Goal: Task Accomplishment & Management: Use online tool/utility

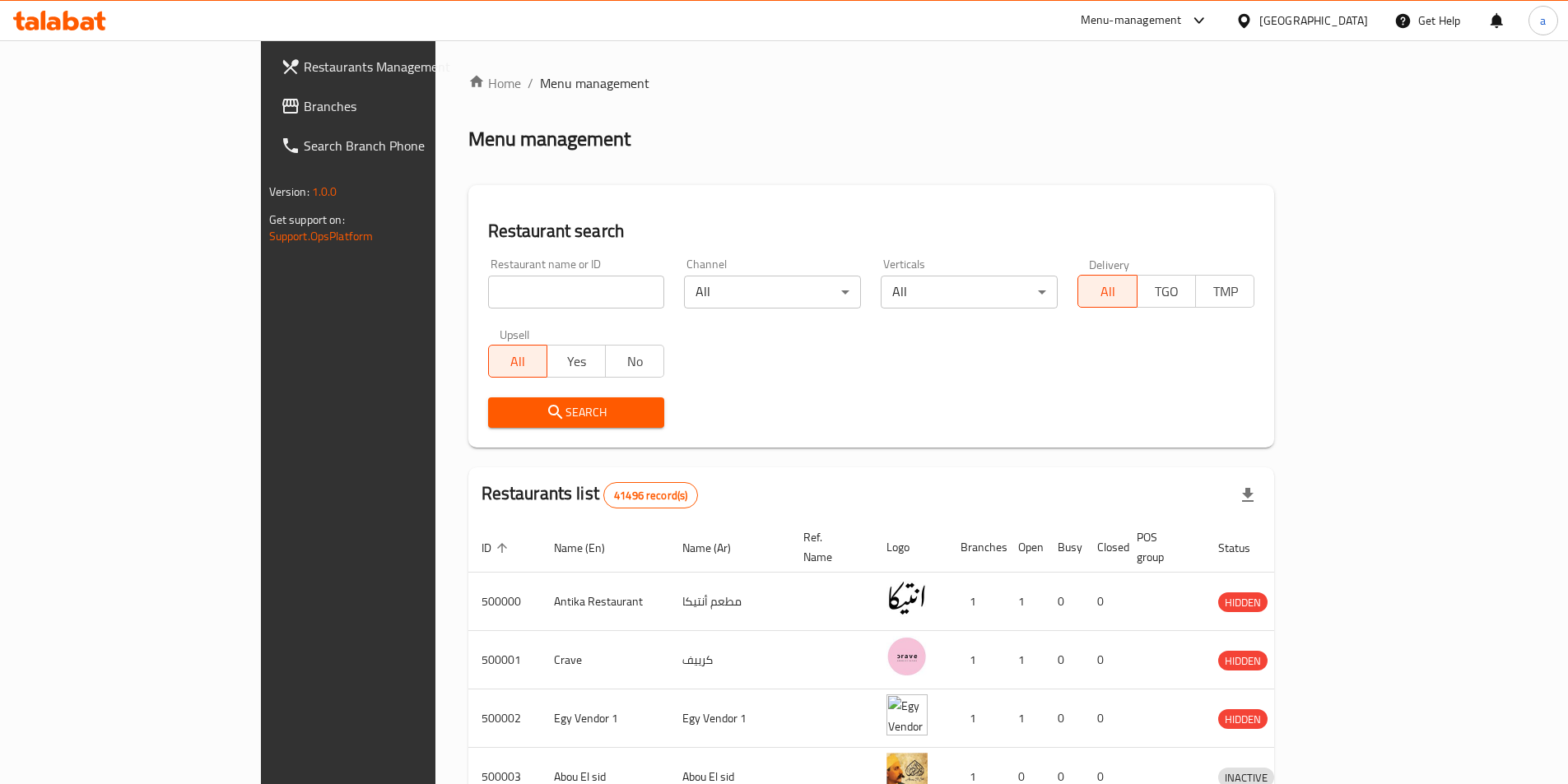
click at [304, 115] on span "Branches" at bounding box center [406, 106] width 206 height 20
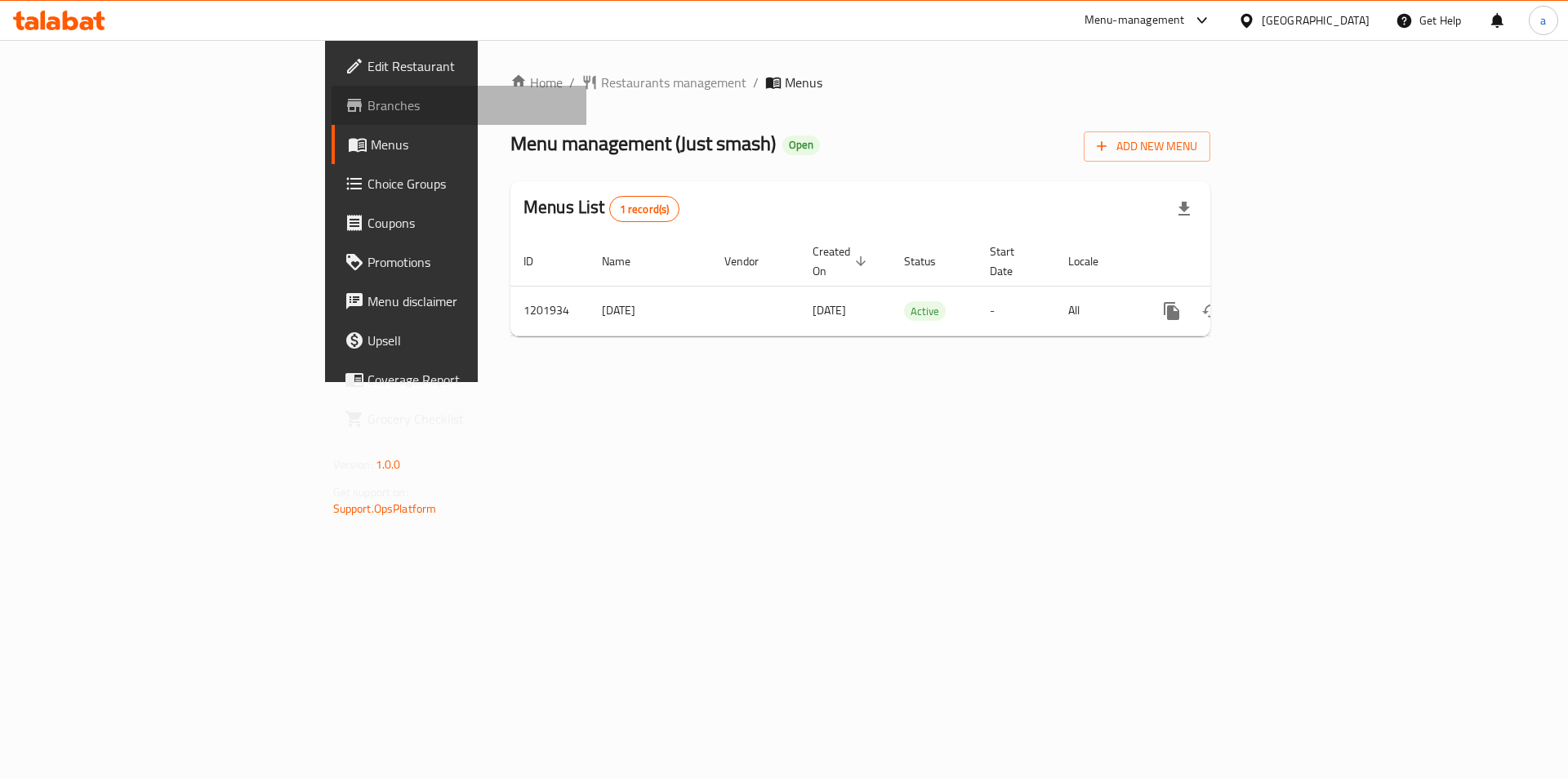
click at [368, 113] on span "Branches" at bounding box center [471, 105] width 207 height 19
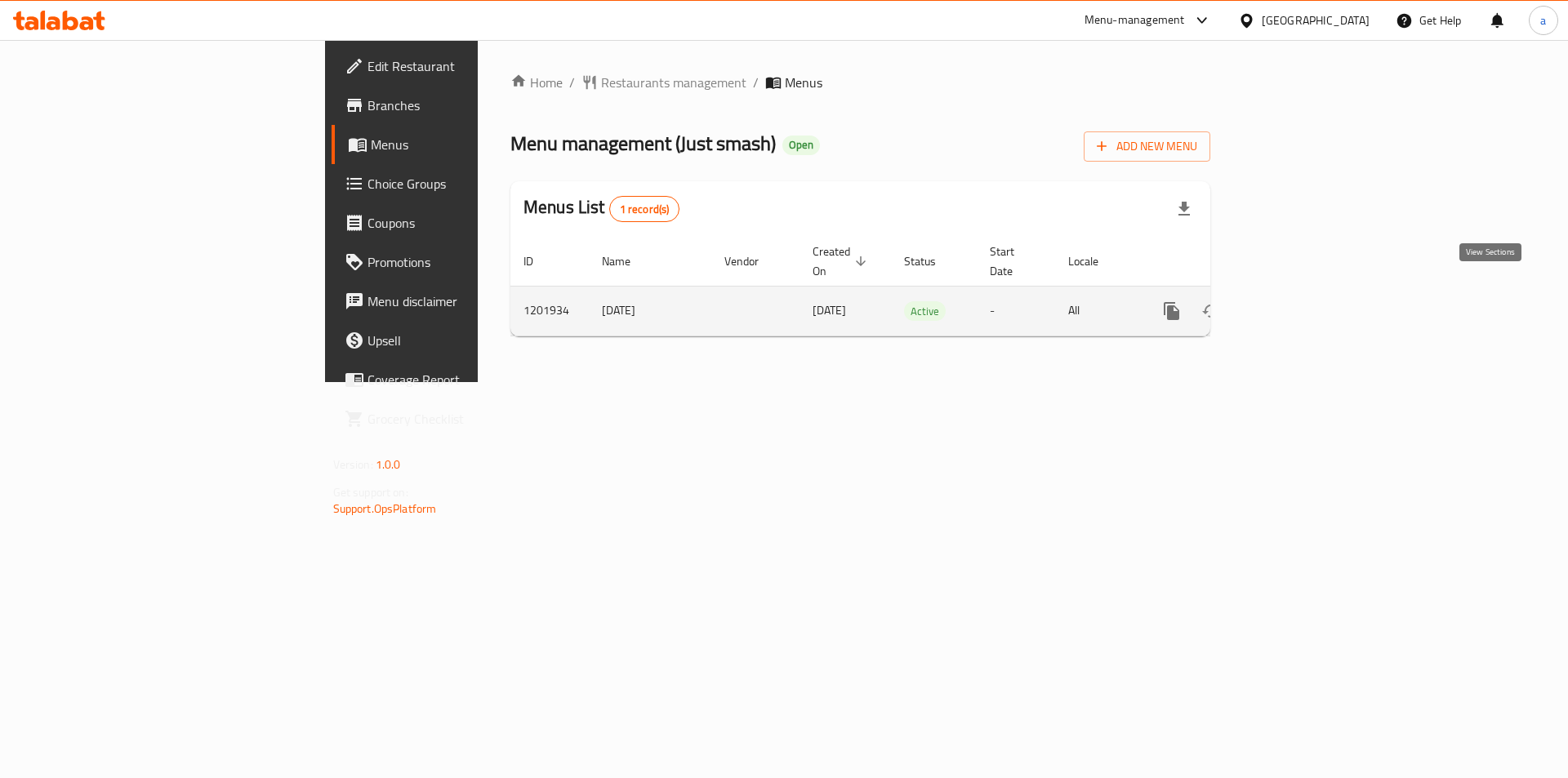
click at [1297, 304] on icon "enhanced table" at bounding box center [1289, 311] width 14 height 14
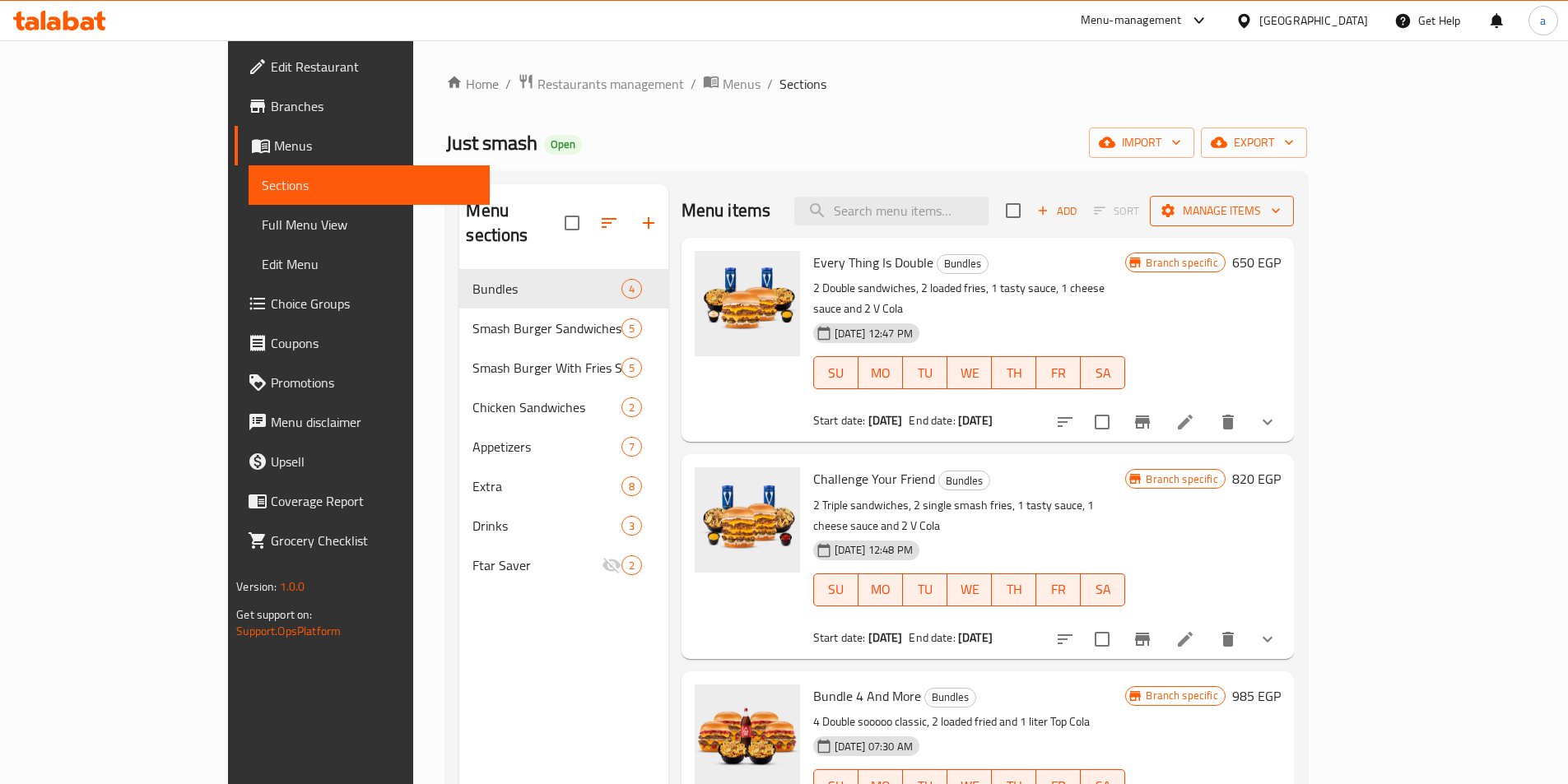
click at [1280, 213] on span "Manage items" at bounding box center [1221, 211] width 118 height 20
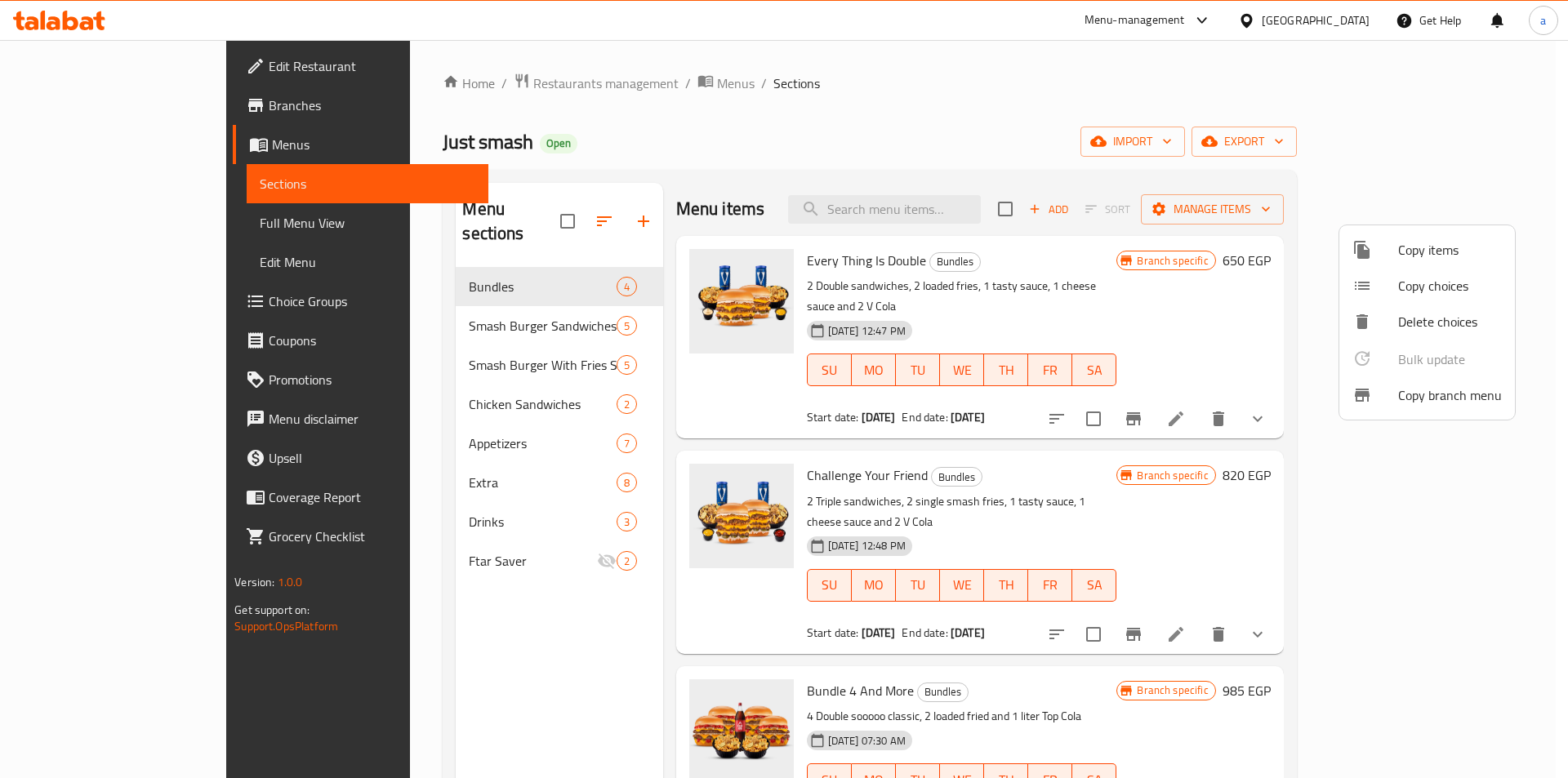
click at [1392, 389] on div at bounding box center [1376, 395] width 46 height 19
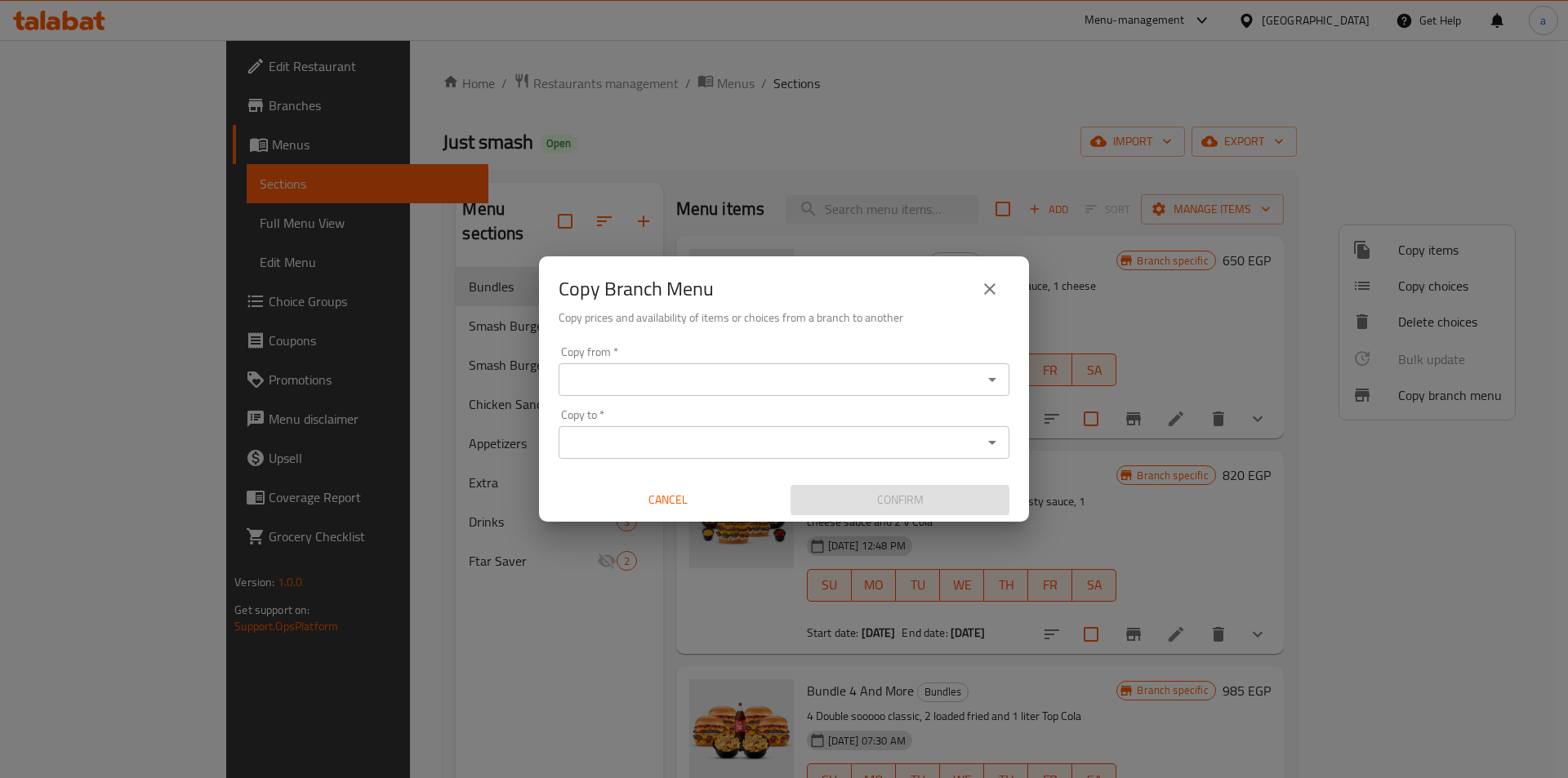
click at [1004, 378] on div "Copy from *" at bounding box center [784, 379] width 451 height 33
click at [986, 383] on icon "Open" at bounding box center [992, 379] width 19 height 19
click at [662, 387] on input "Copy from   *" at bounding box center [770, 379] width 414 height 23
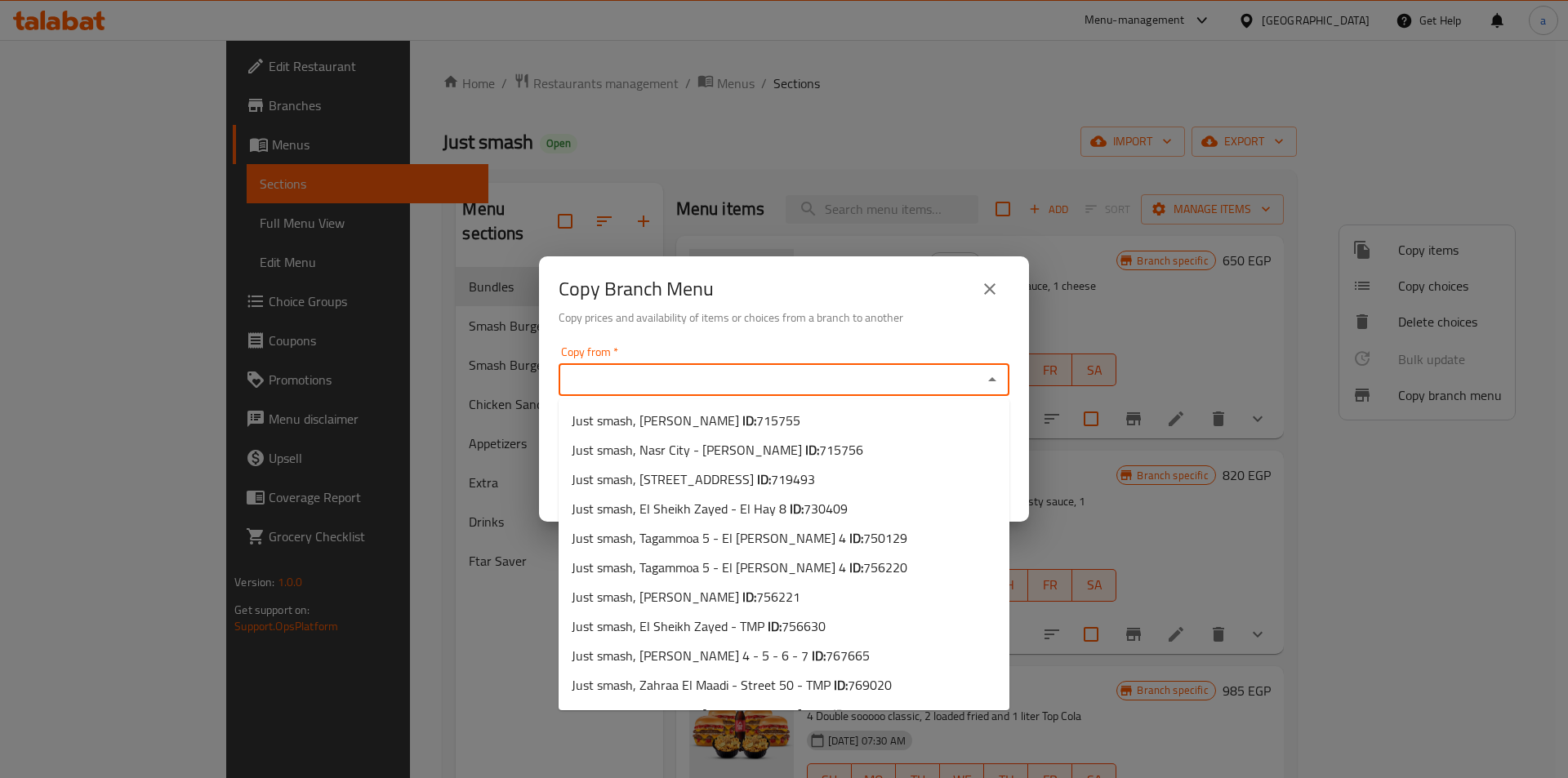
paste input "769191"
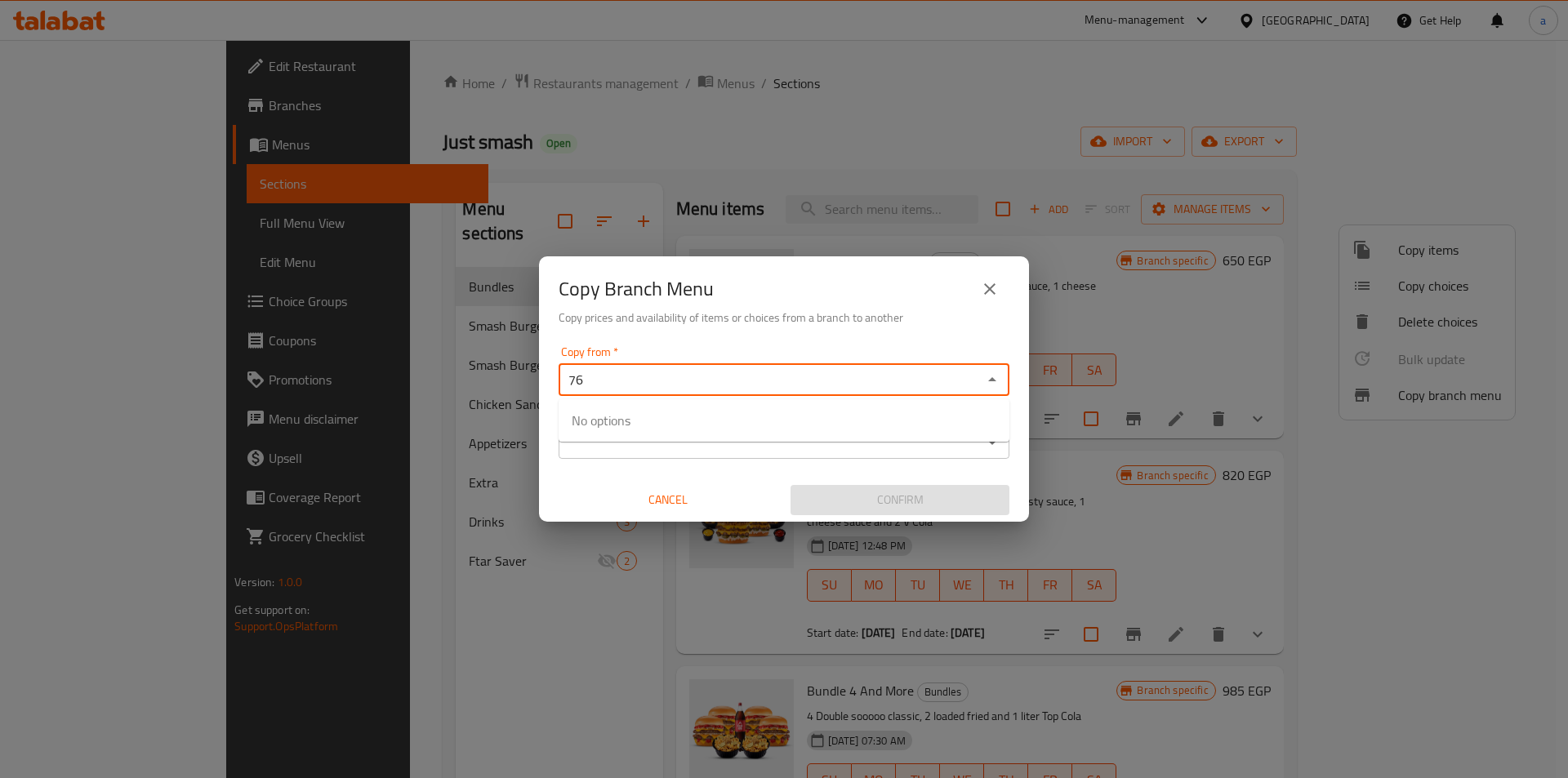
type input "7"
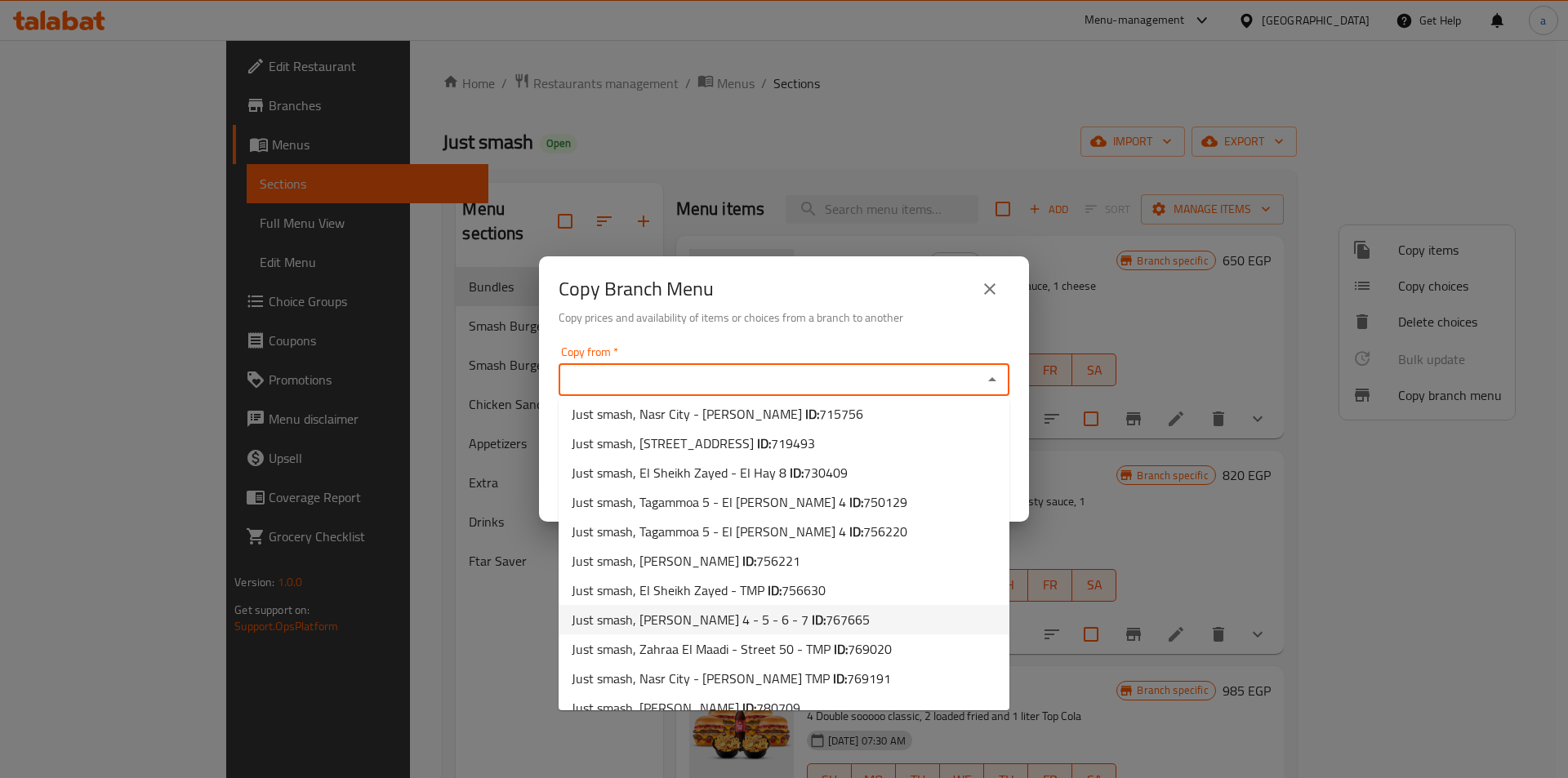
scroll to position [55, 0]
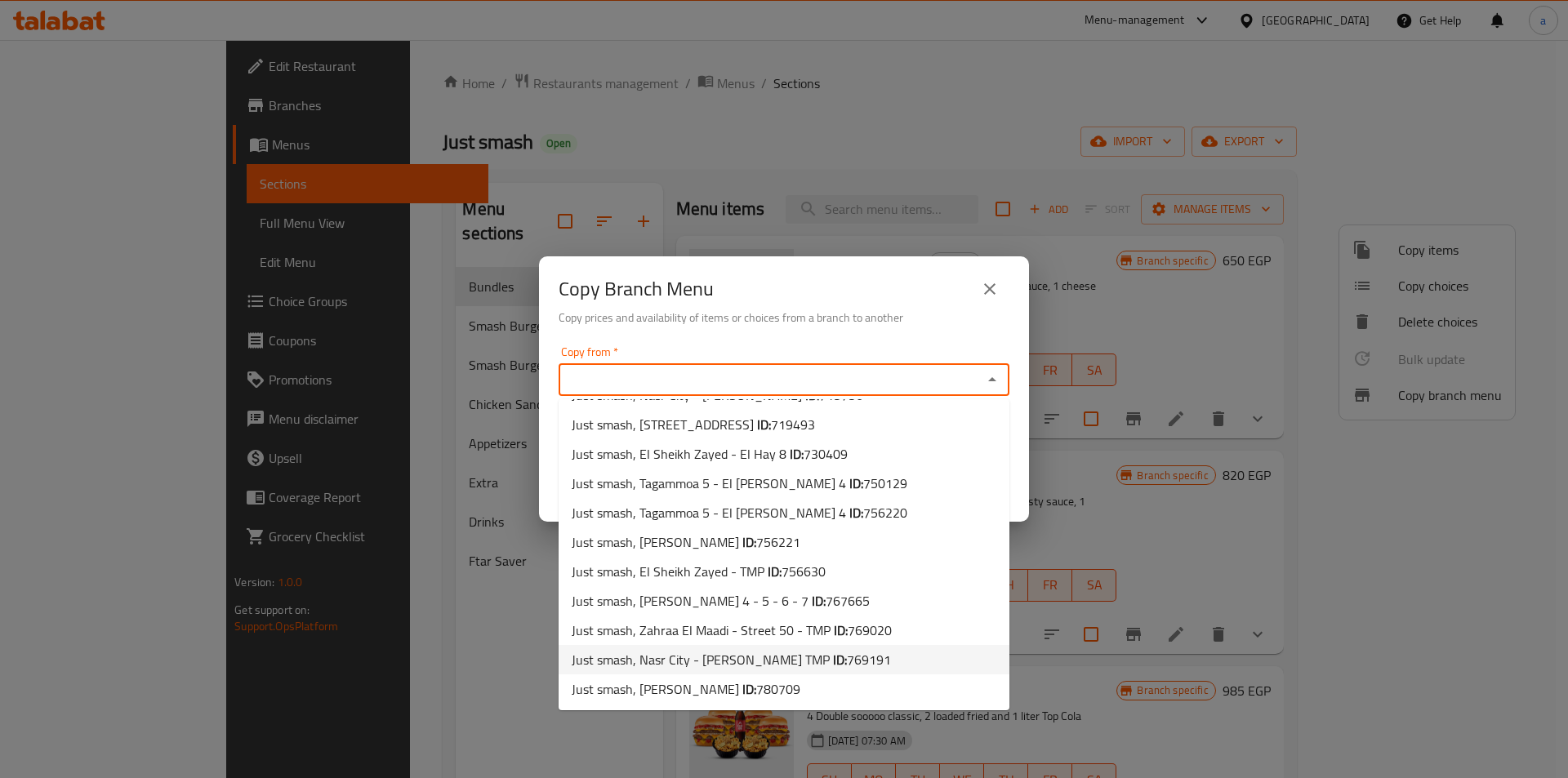
click at [801, 658] on span "Just smash, Nasr City - Makram Ebeid TMP ID: 769191" at bounding box center [731, 659] width 319 height 19
type input "Just smash, Nasr City - Makram Ebeid TMP"
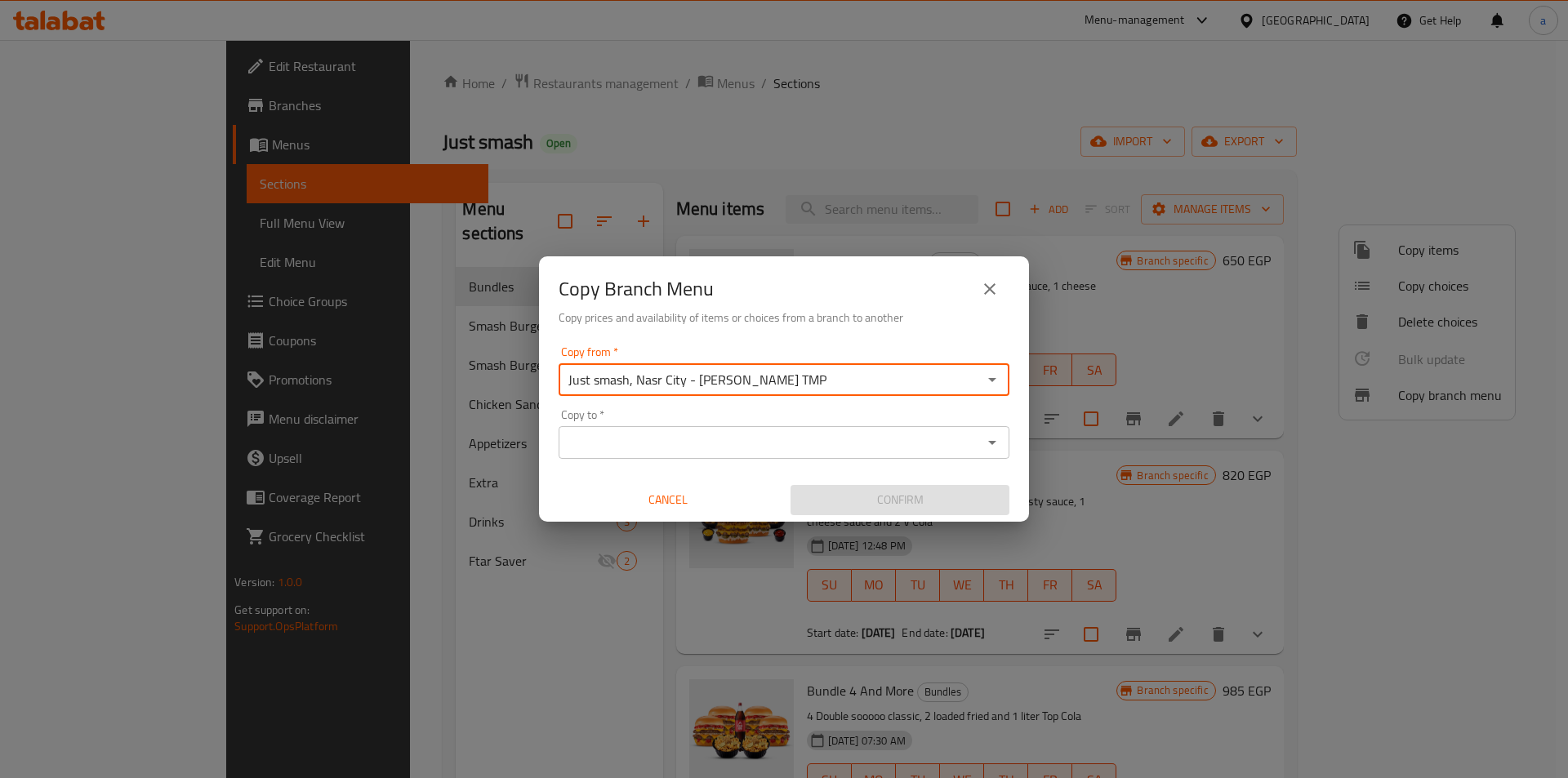
click at [720, 457] on div "Copy to *" at bounding box center [784, 442] width 451 height 33
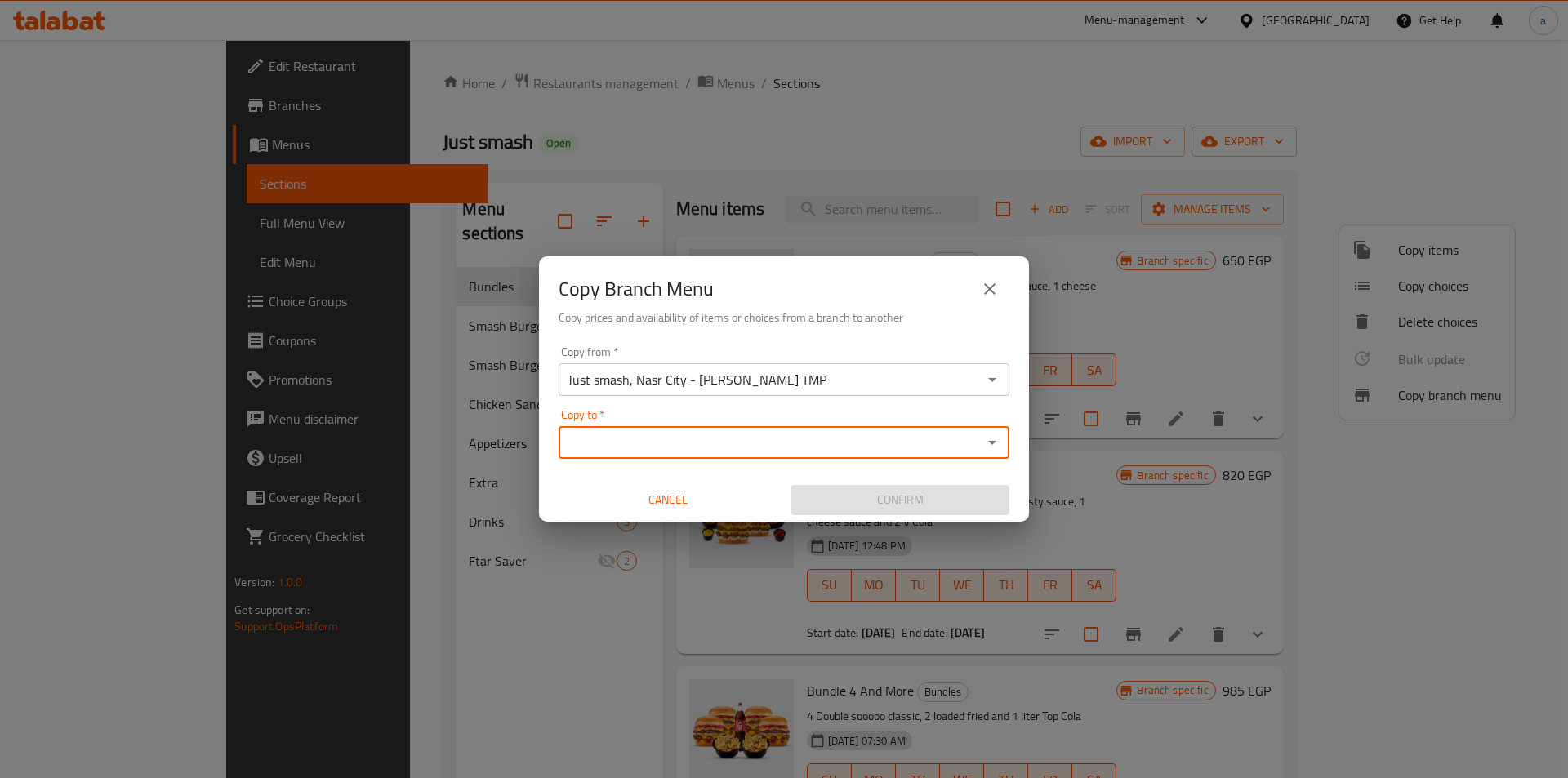
click at [991, 444] on icon "Open" at bounding box center [992, 442] width 19 height 19
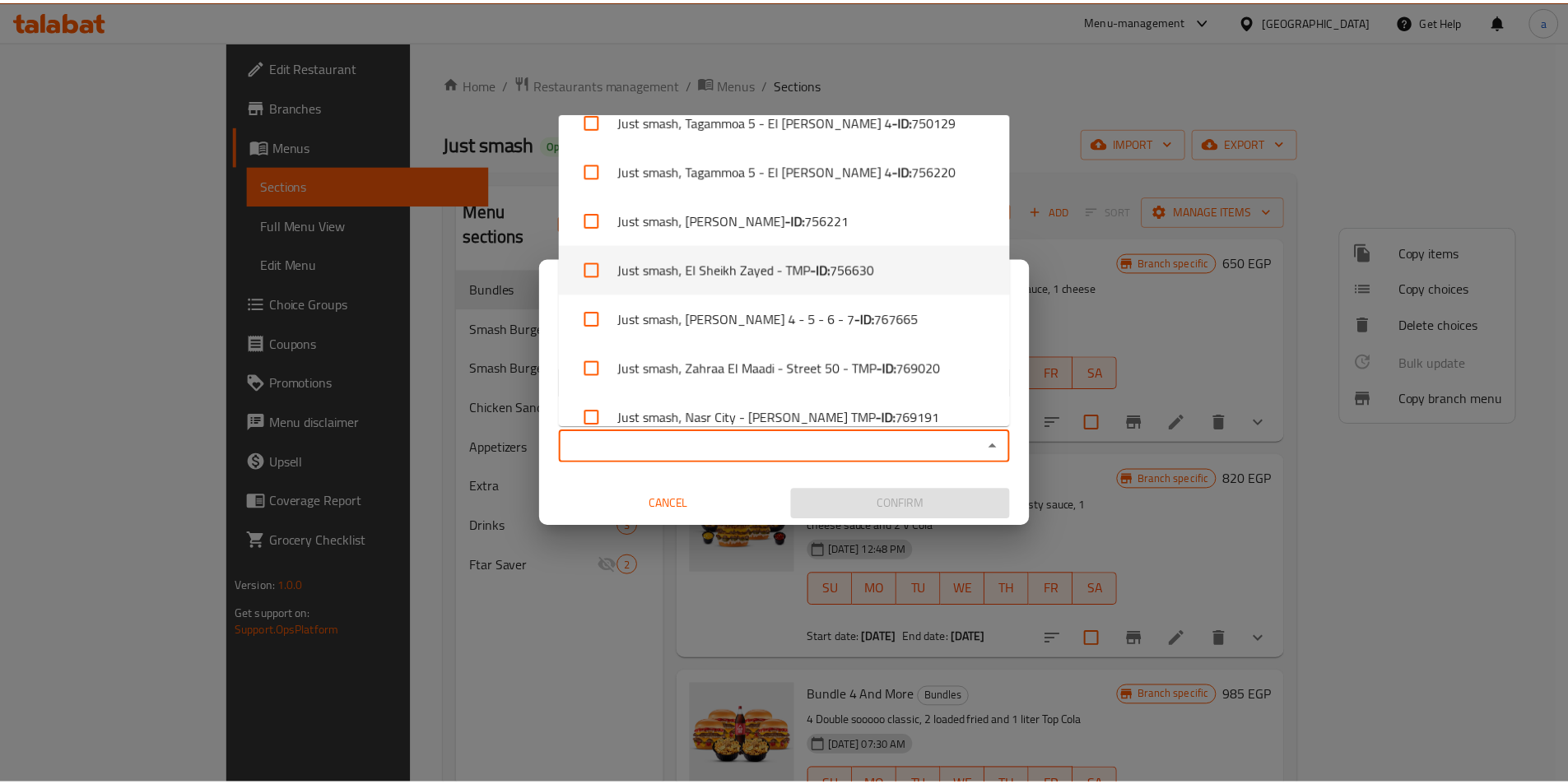
scroll to position [292, 0]
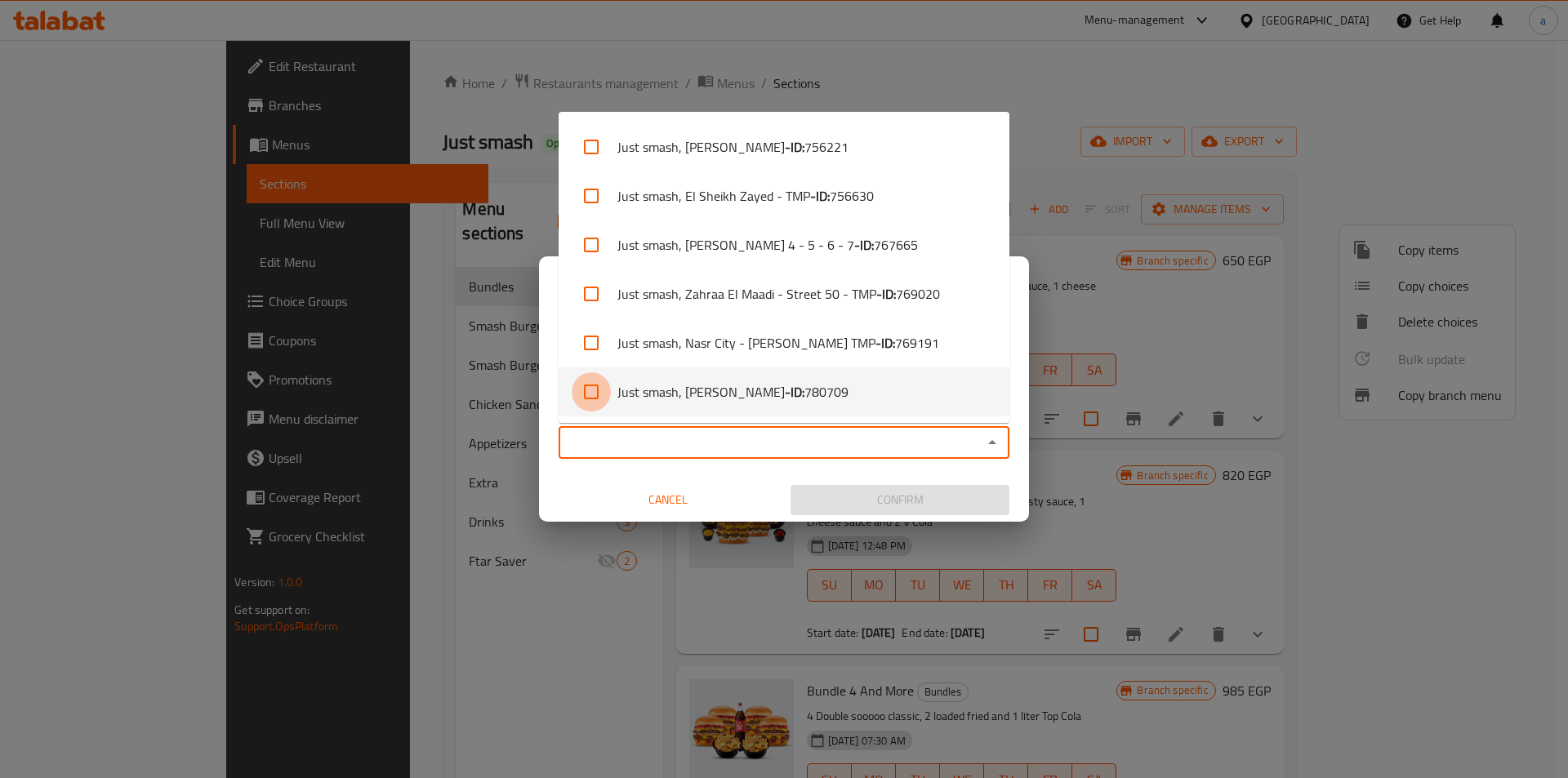
click at [601, 395] on input "checkbox" at bounding box center [591, 392] width 39 height 39
checkbox input "true"
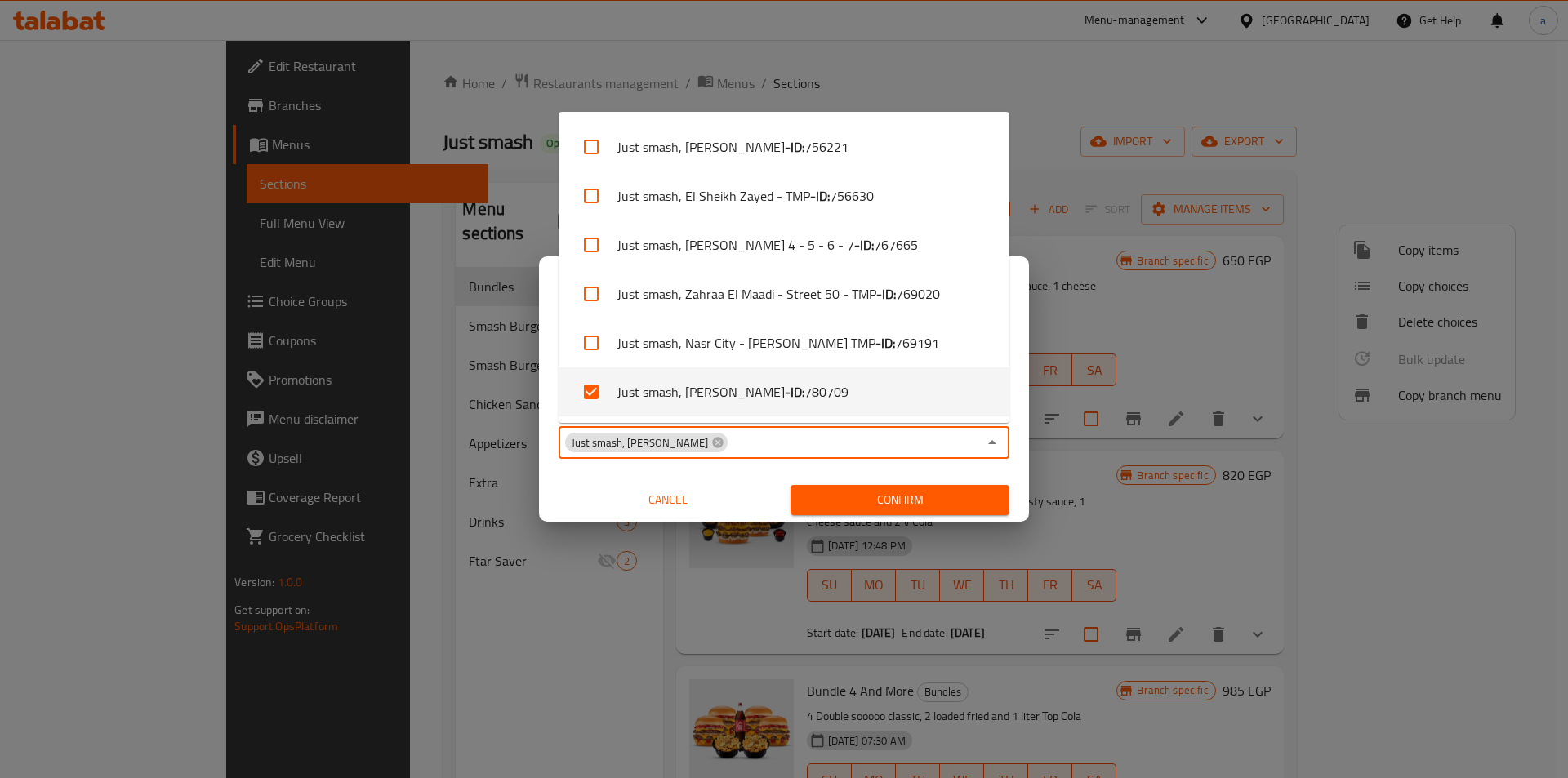
click at [868, 498] on span "Confirm" at bounding box center [900, 500] width 193 height 20
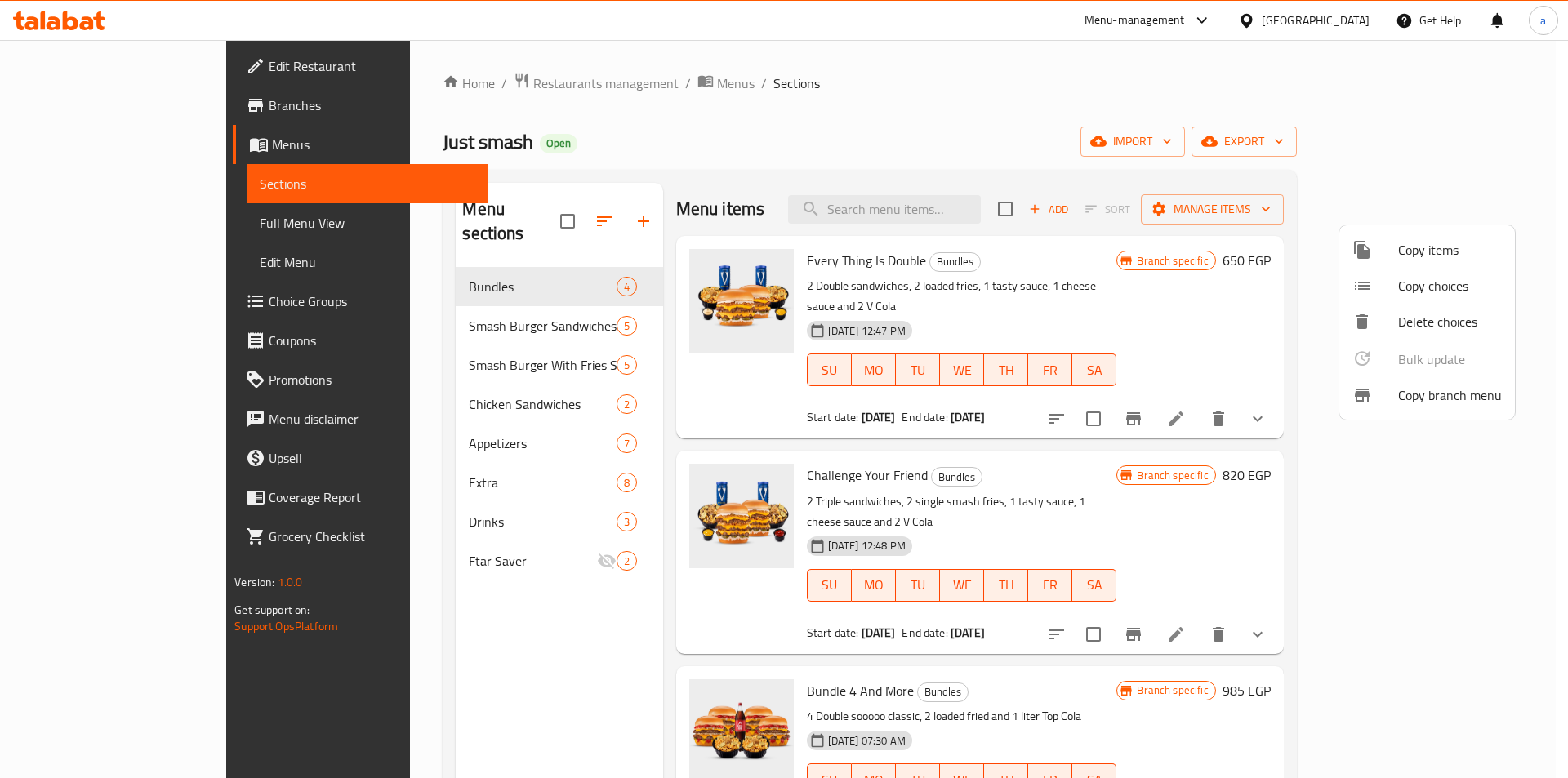
click at [87, 108] on div at bounding box center [784, 389] width 1568 height 778
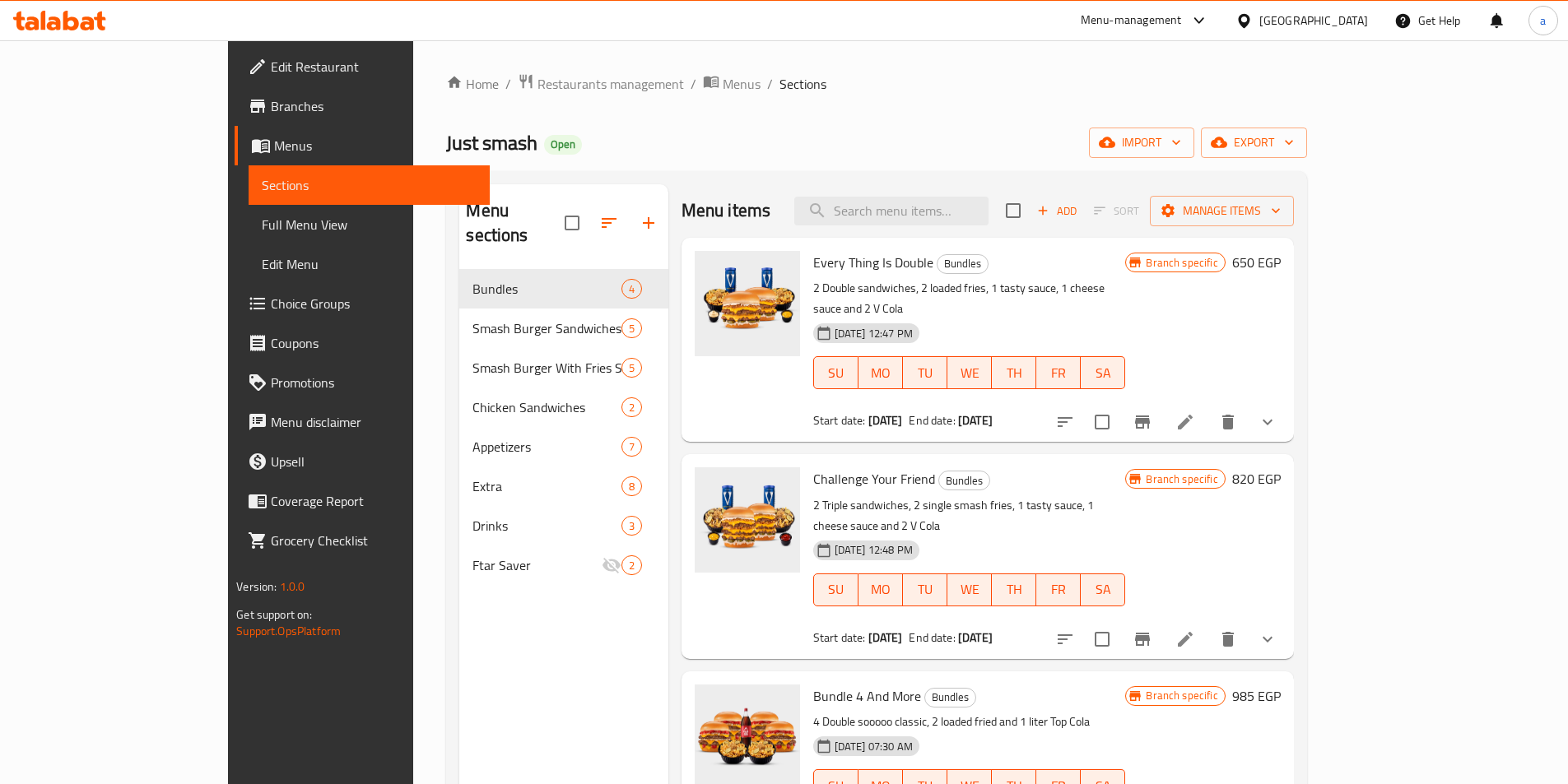
click at [271, 104] on span "Branches" at bounding box center [373, 106] width 206 height 20
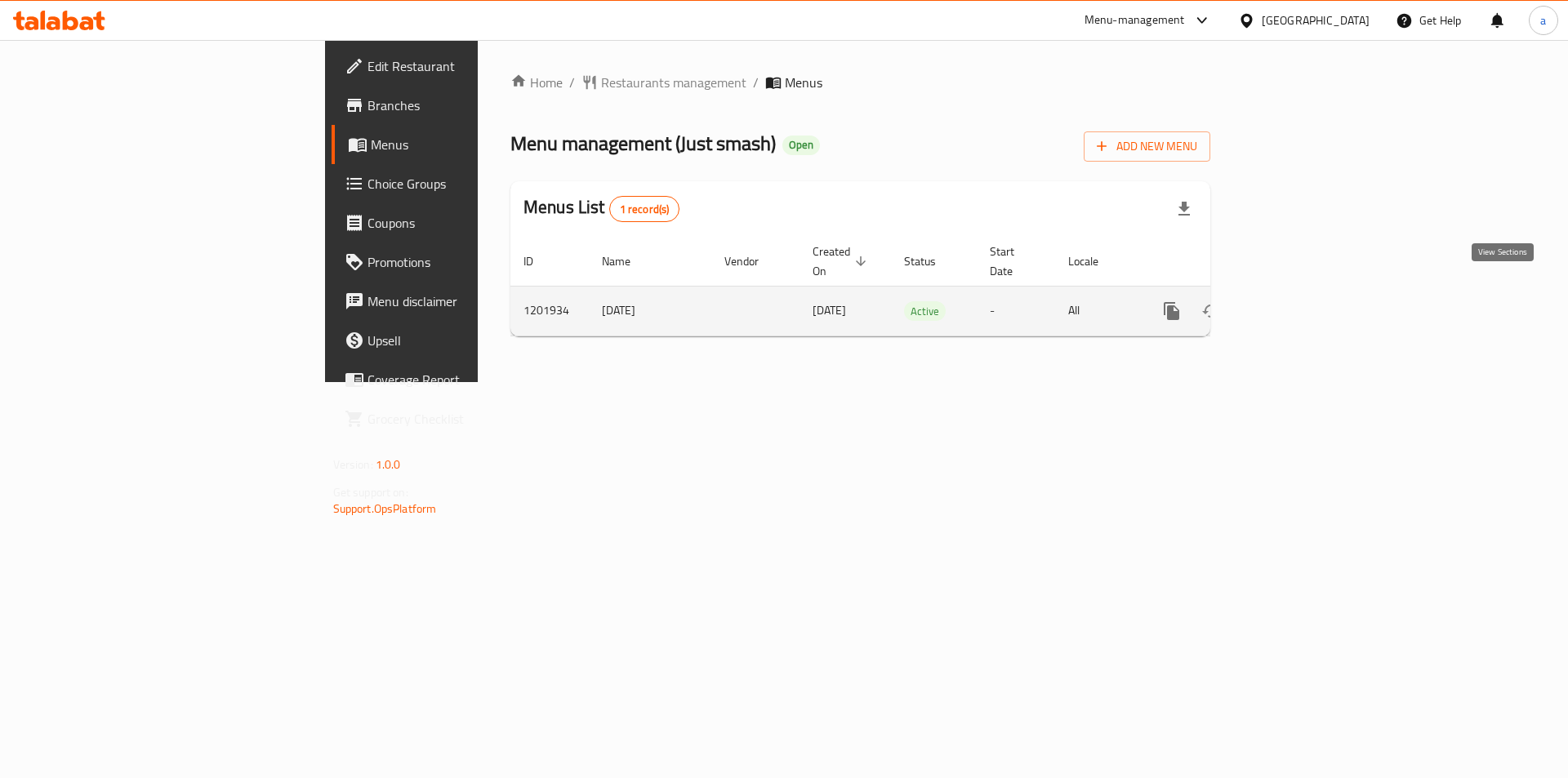
click at [1297, 304] on icon "enhanced table" at bounding box center [1289, 311] width 14 height 14
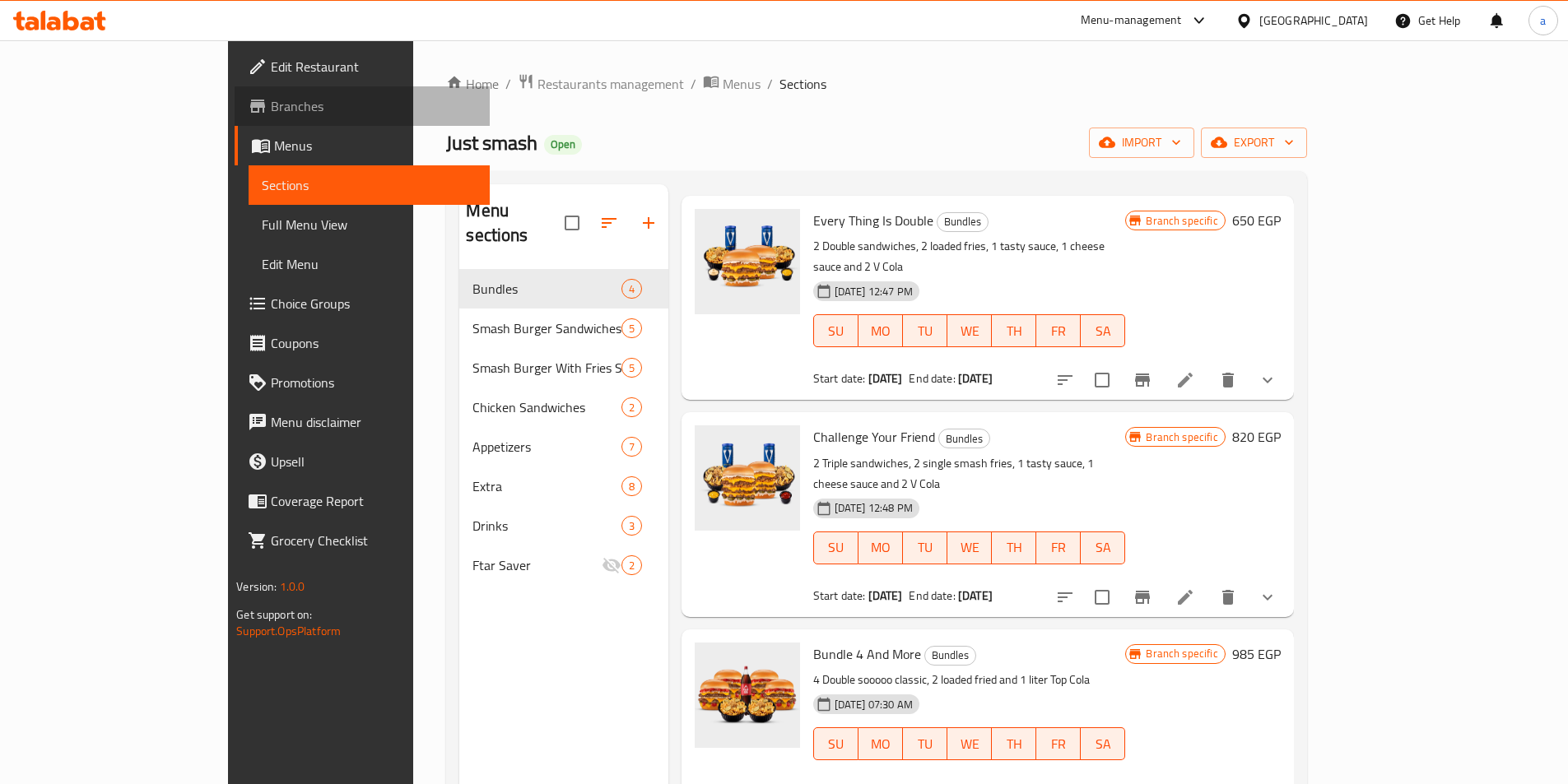
click at [271, 113] on span "Branches" at bounding box center [373, 106] width 206 height 20
